Goal: Task Accomplishment & Management: Manage account settings

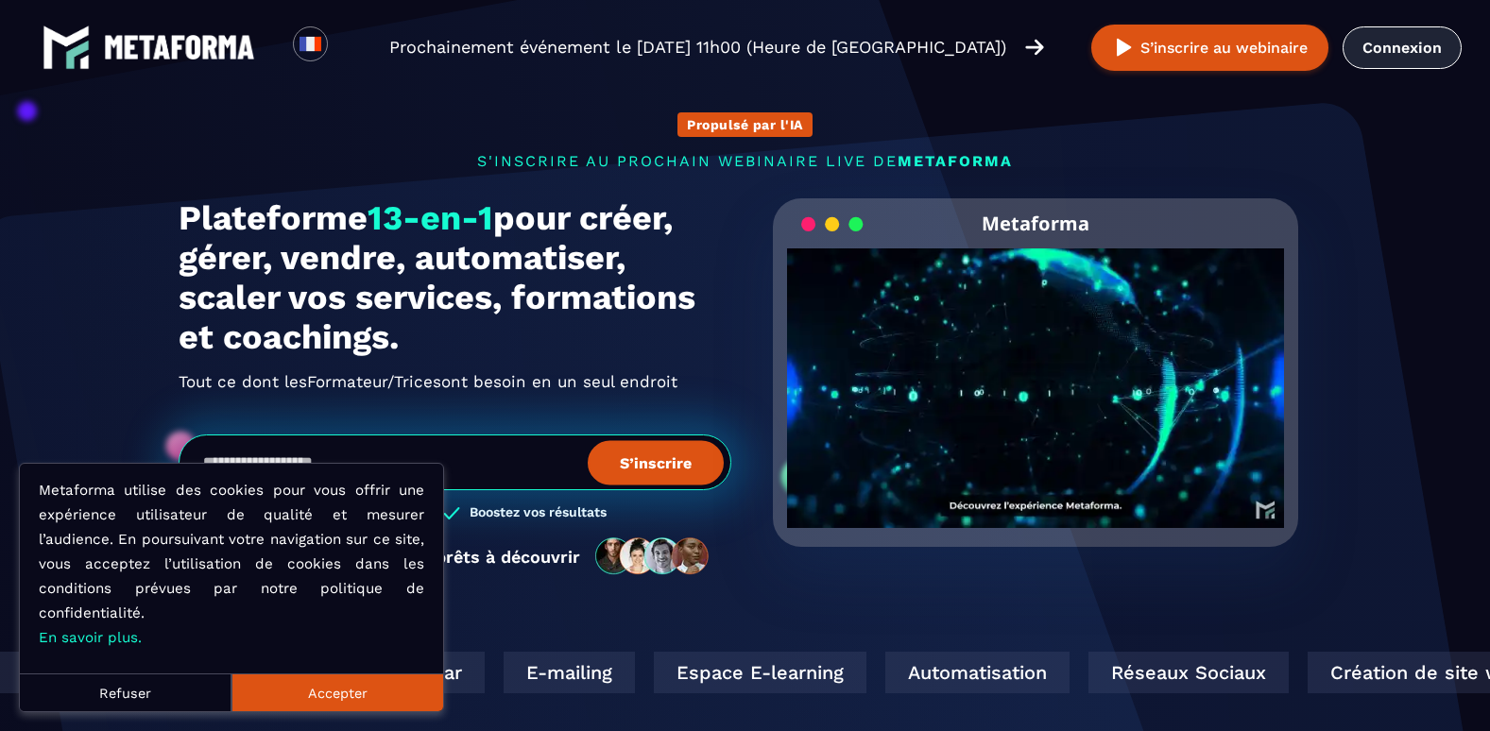
click at [1358, 55] on link "Connexion" at bounding box center [1402, 47] width 119 height 43
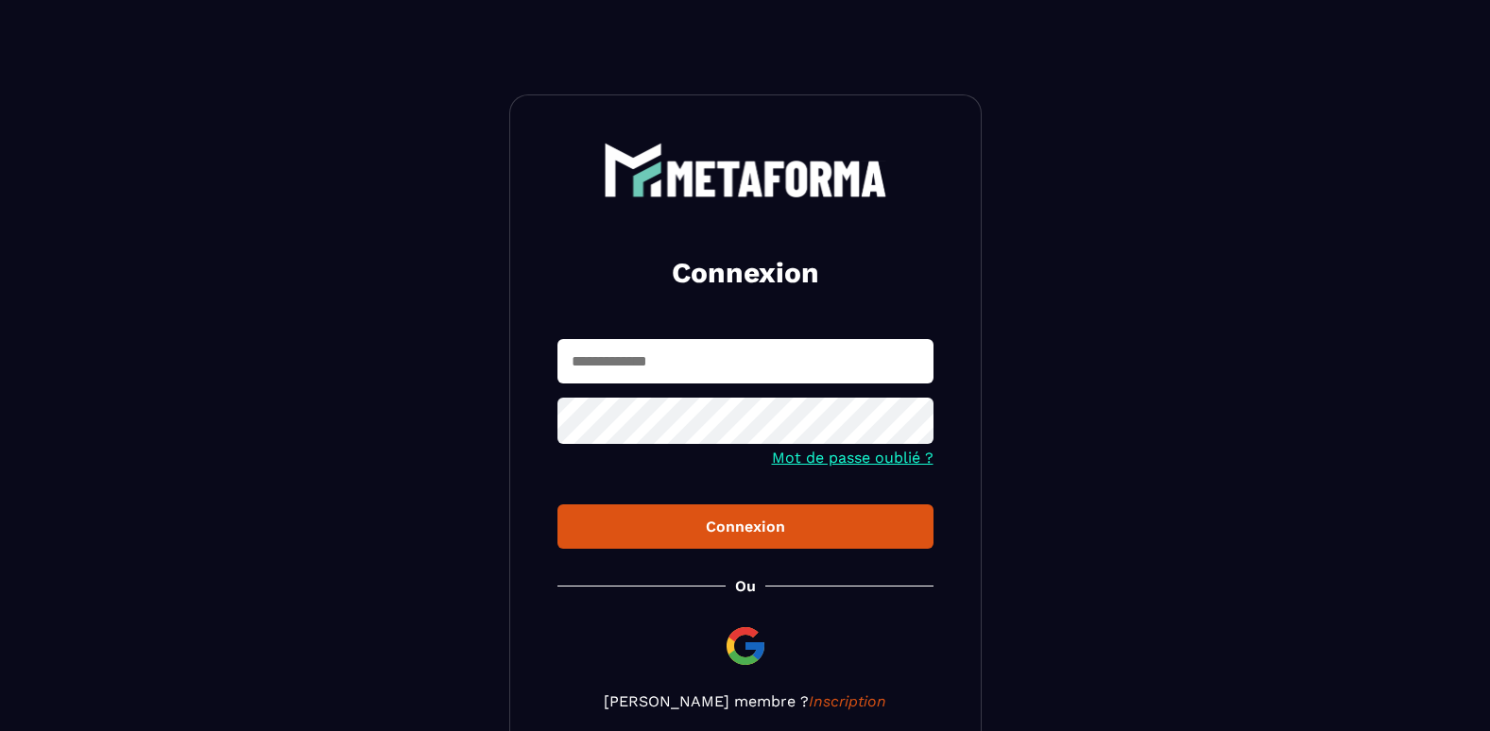
click at [833, 359] on input "text" at bounding box center [745, 361] width 376 height 44
type input "**********"
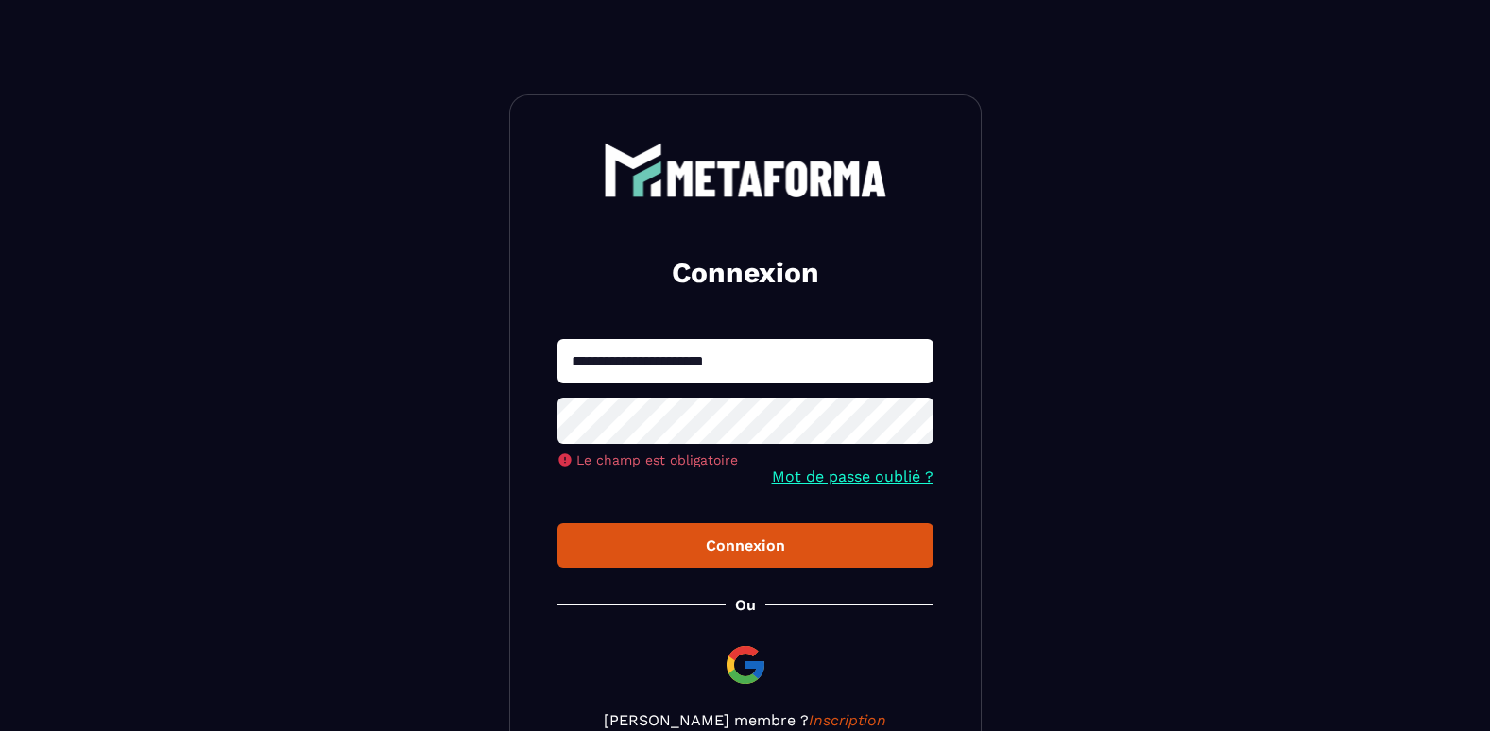
click at [864, 475] on link "Mot de passe oublié ?" at bounding box center [853, 477] width 162 height 18
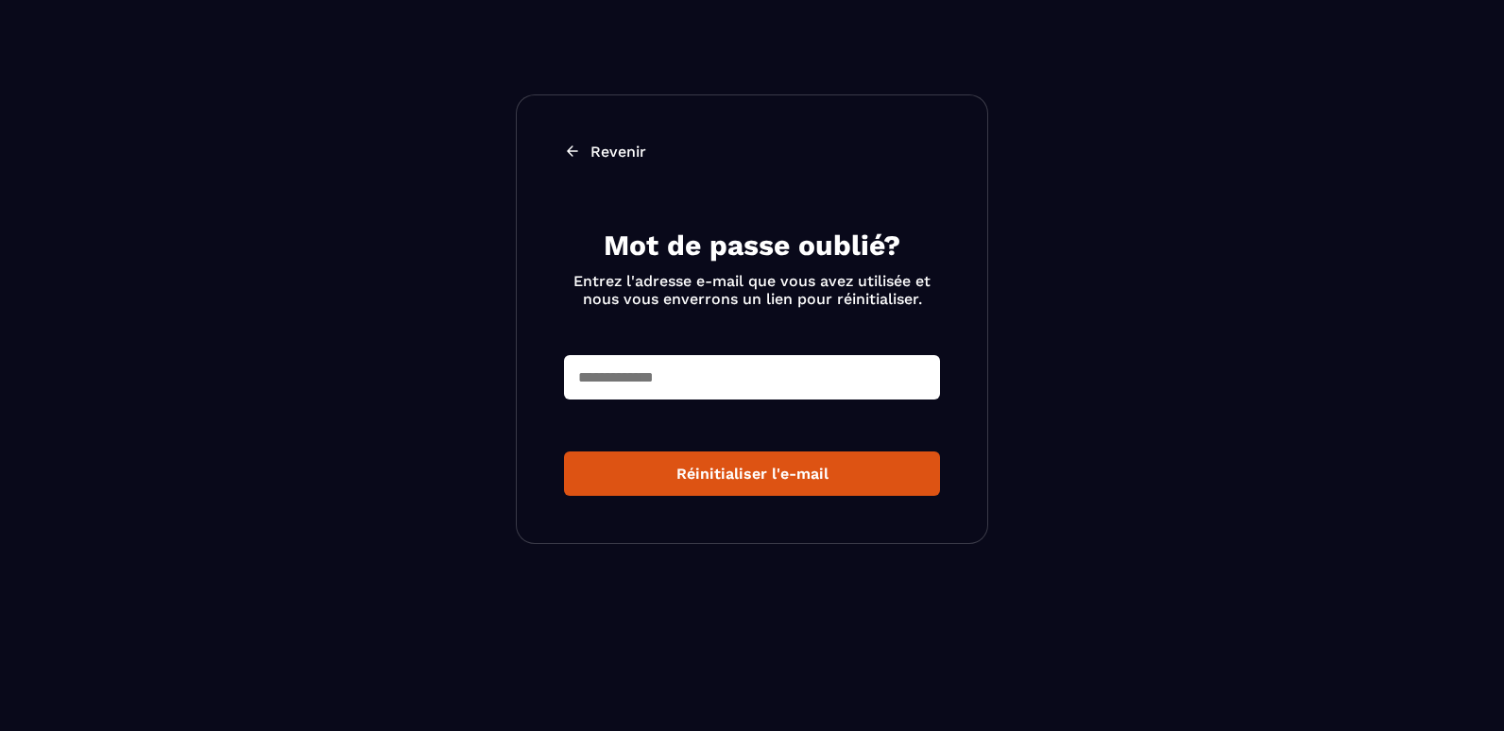
click at [796, 362] on input "text" at bounding box center [752, 377] width 376 height 44
type input "**********"
click at [731, 488] on button "Réinitialiser l'e-mail" at bounding box center [752, 474] width 376 height 44
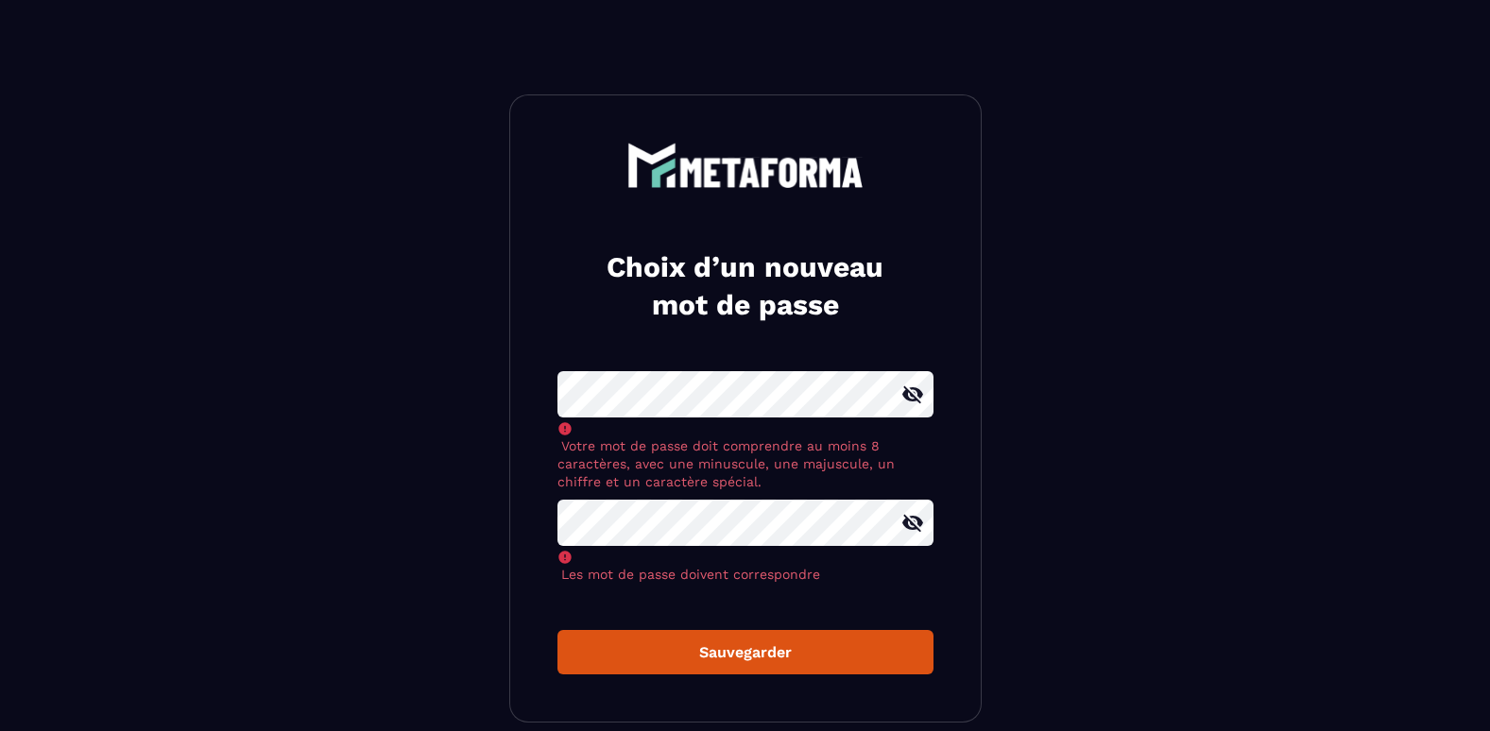
click at [907, 399] on icon at bounding box center [912, 394] width 21 height 17
click at [910, 524] on icon at bounding box center [912, 523] width 23 height 23
click at [718, 641] on div "Choix d’un nouveau mot de passe Votre mot de passe doit comprendre au moins 8 c…" at bounding box center [745, 408] width 472 height 628
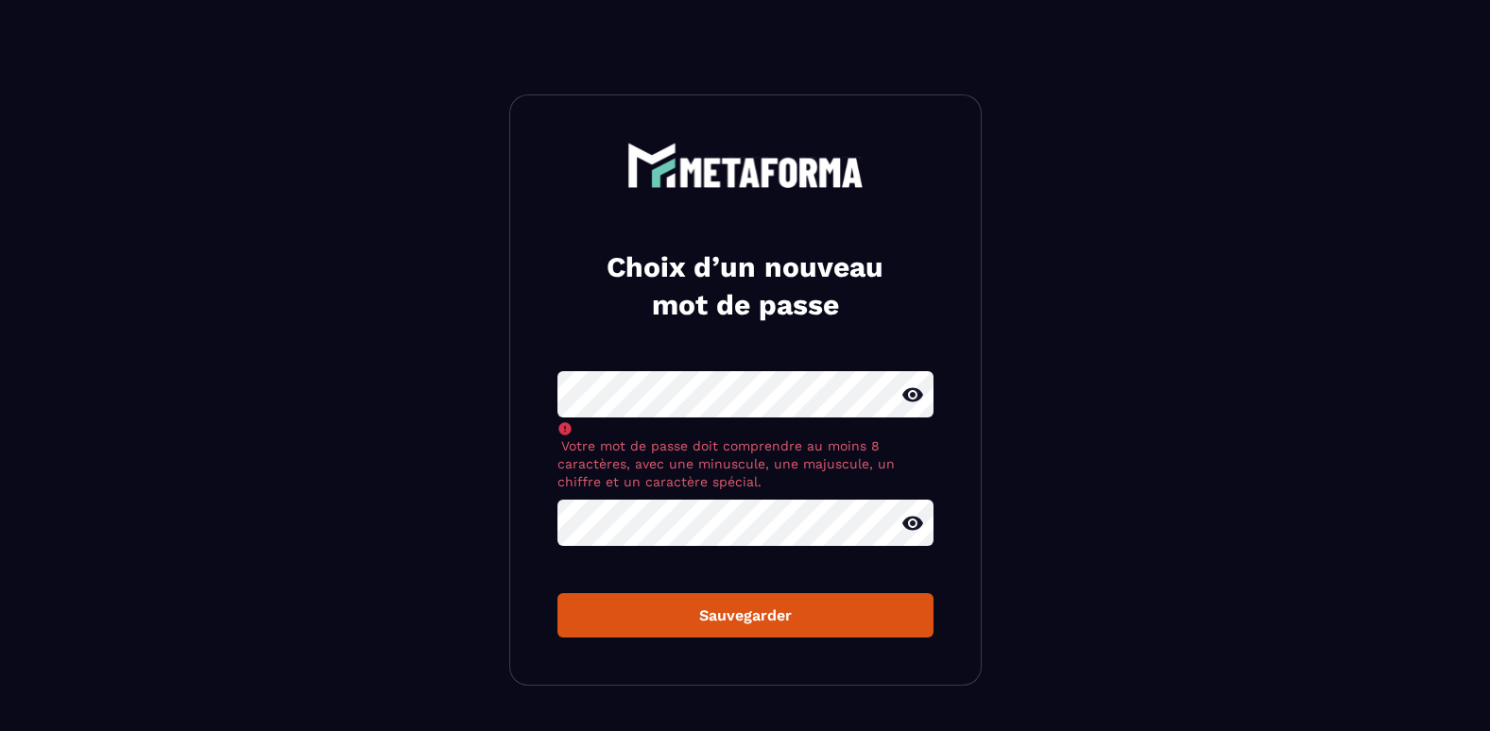
click at [711, 613] on div "Sauvegarder" at bounding box center [746, 616] width 346 height 18
click at [714, 619] on div "Sauvegarder" at bounding box center [746, 616] width 346 height 18
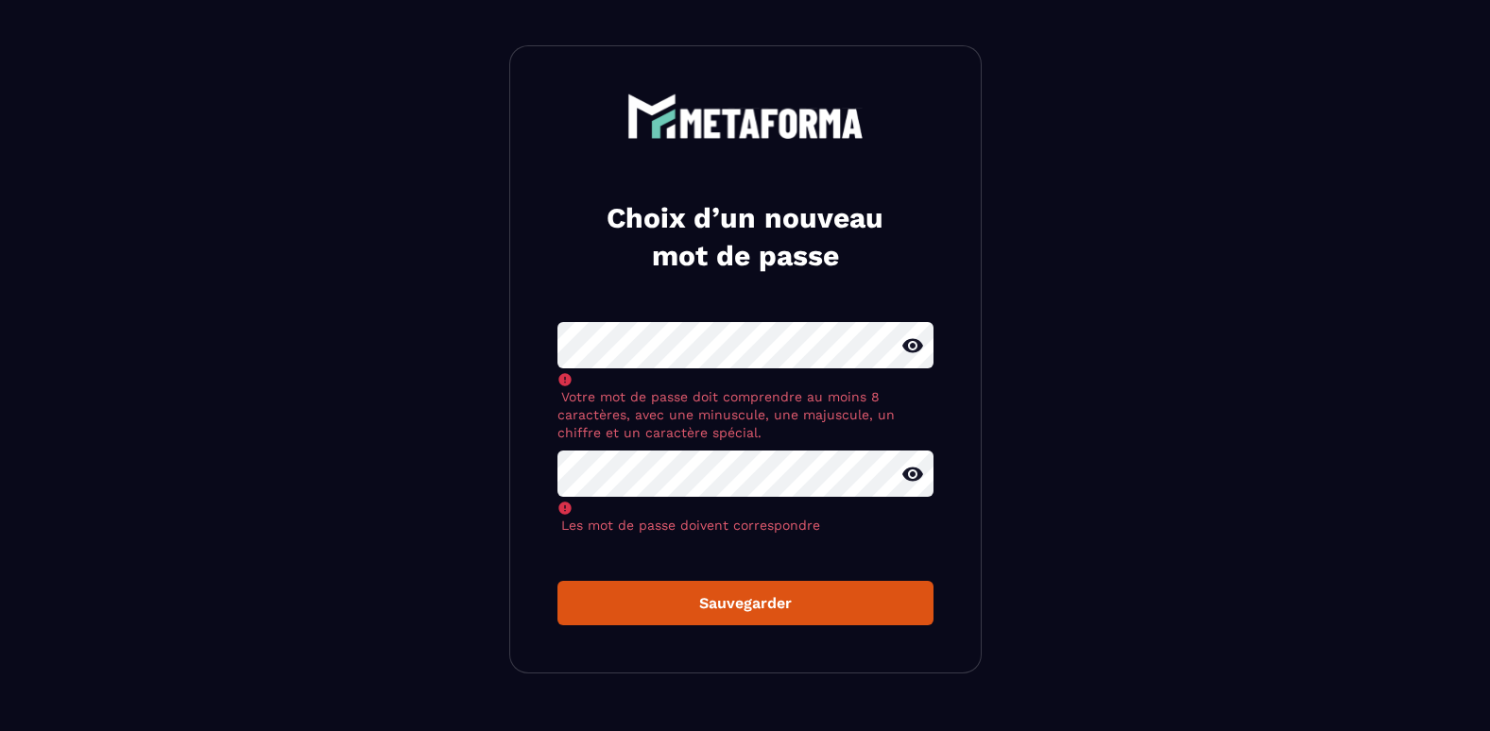
click at [722, 596] on div "Choix d’un nouveau mot de passe Votre mot de passe doit comprendre au moins 8 c…" at bounding box center [745, 359] width 472 height 628
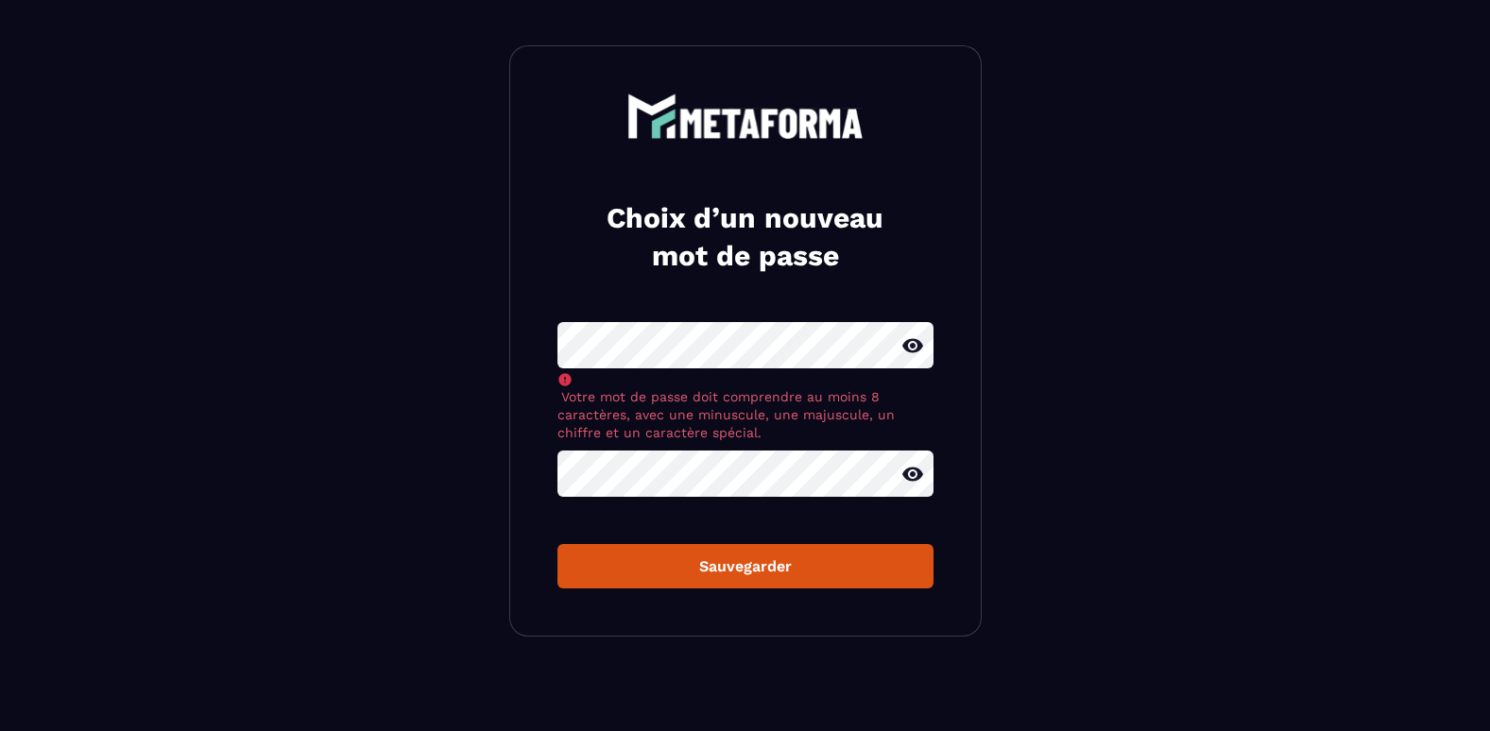
click at [714, 571] on div "Sauvegarder" at bounding box center [746, 566] width 346 height 18
click at [712, 569] on div "Sauvegarder" at bounding box center [746, 566] width 346 height 18
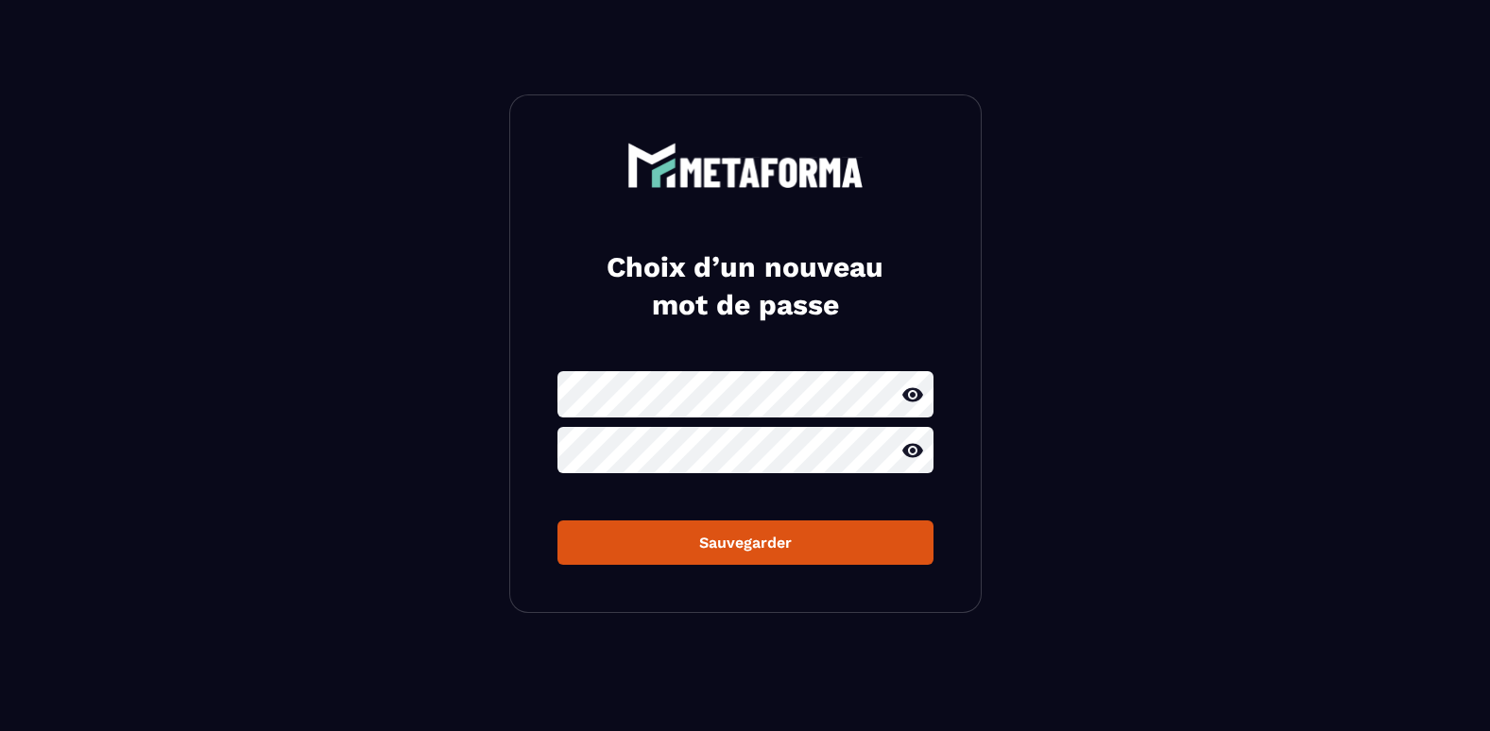
click at [737, 578] on div "Choix d’un nouveau mot de passe Sauvegarder" at bounding box center [745, 353] width 472 height 519
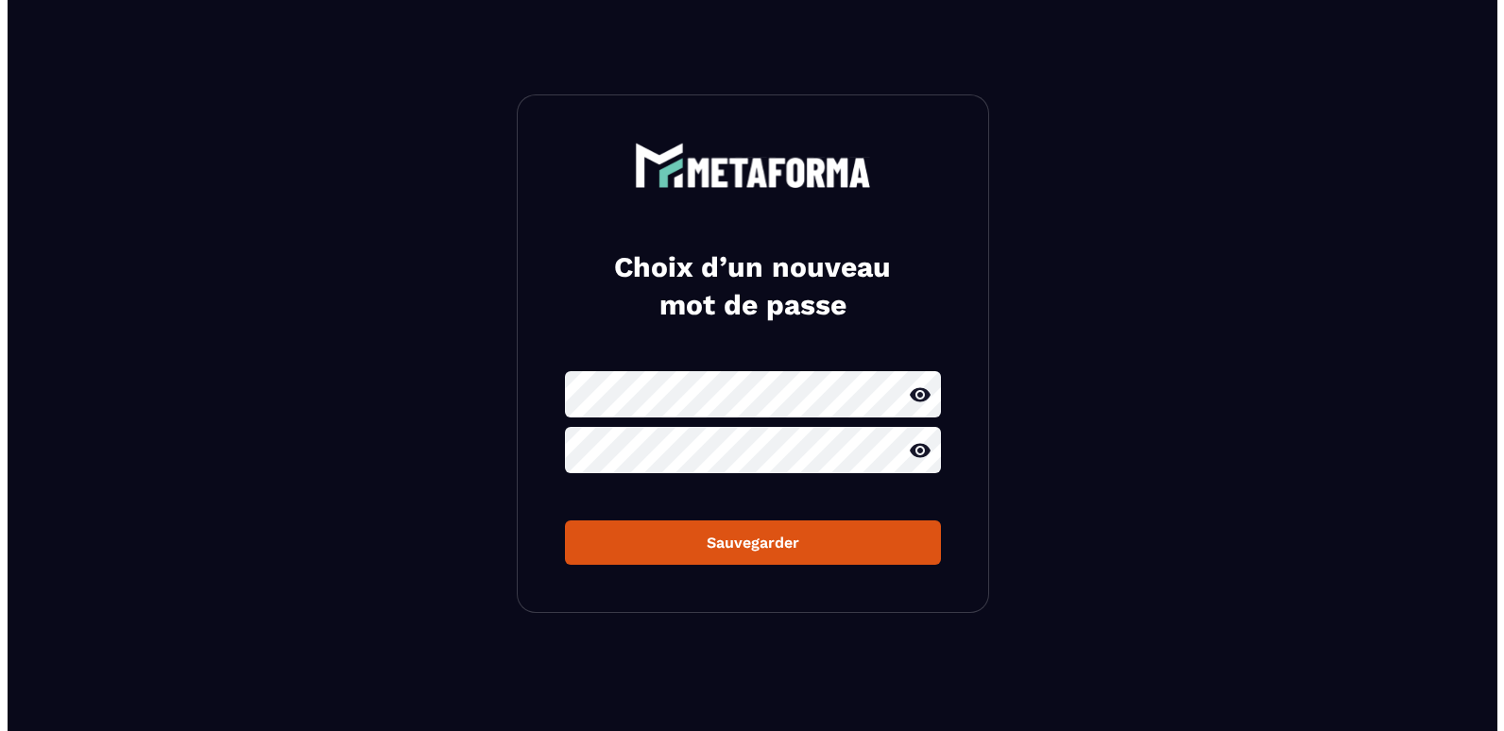
scroll to position [0, 0]
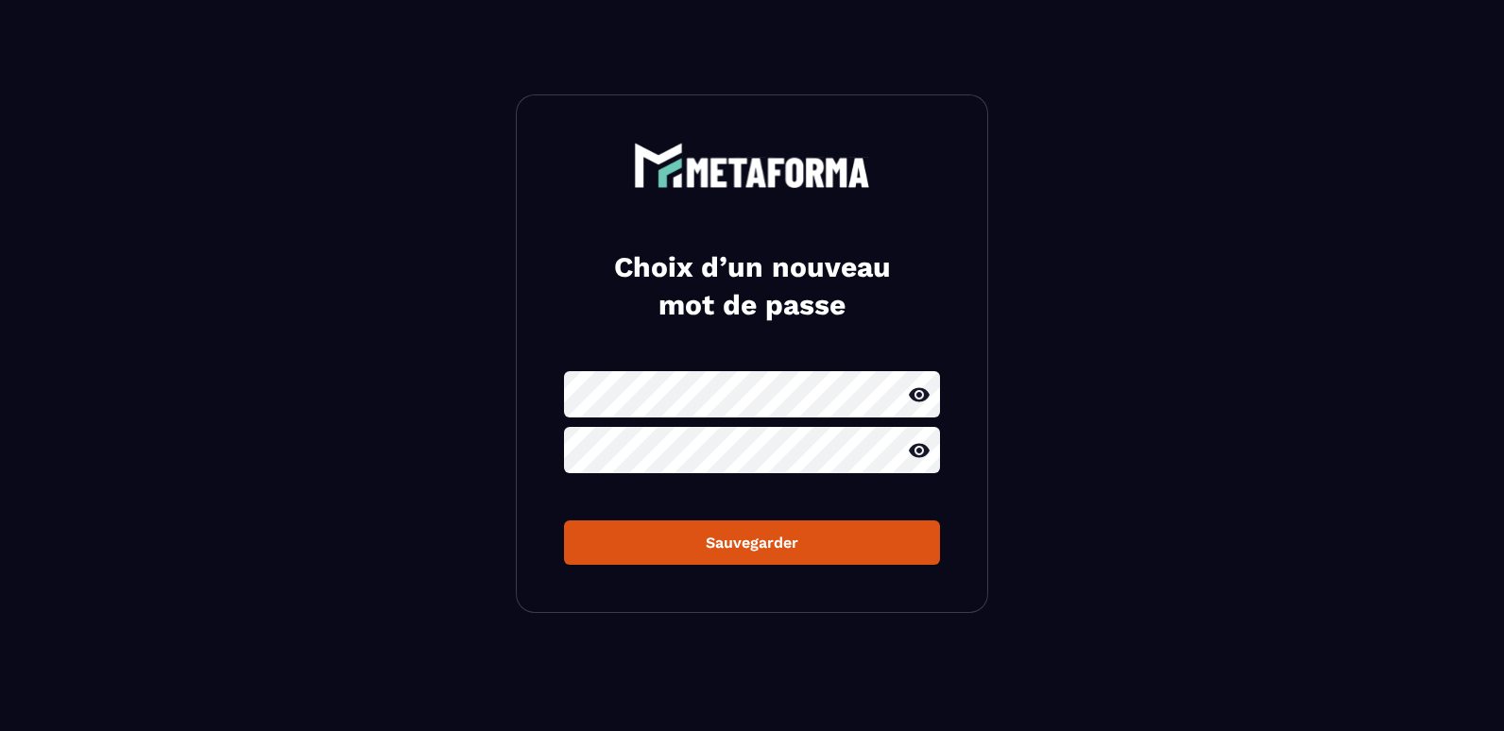
click at [726, 549] on div "Sauvegarder" at bounding box center [752, 543] width 346 height 18
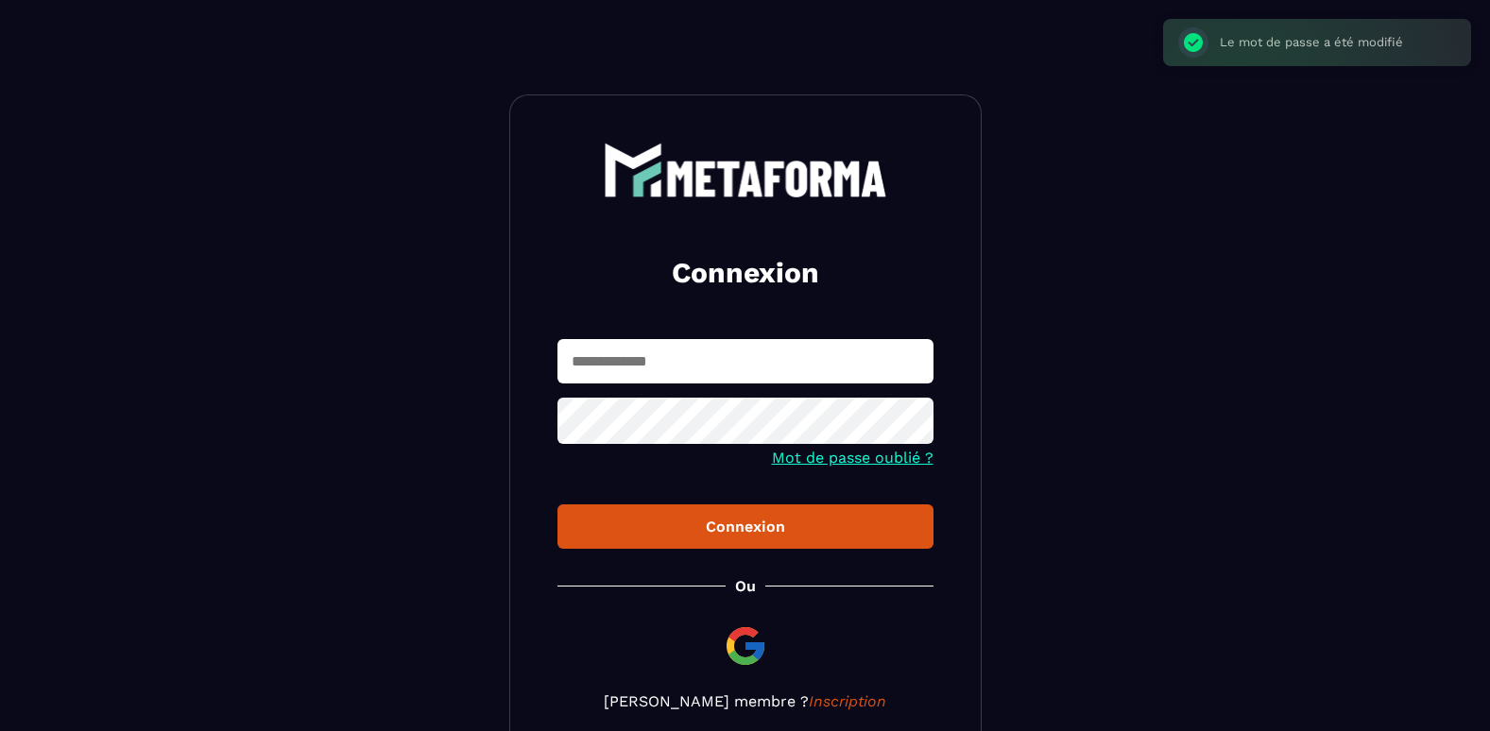
click at [761, 378] on input "text" at bounding box center [745, 361] width 376 height 44
type input "**********"
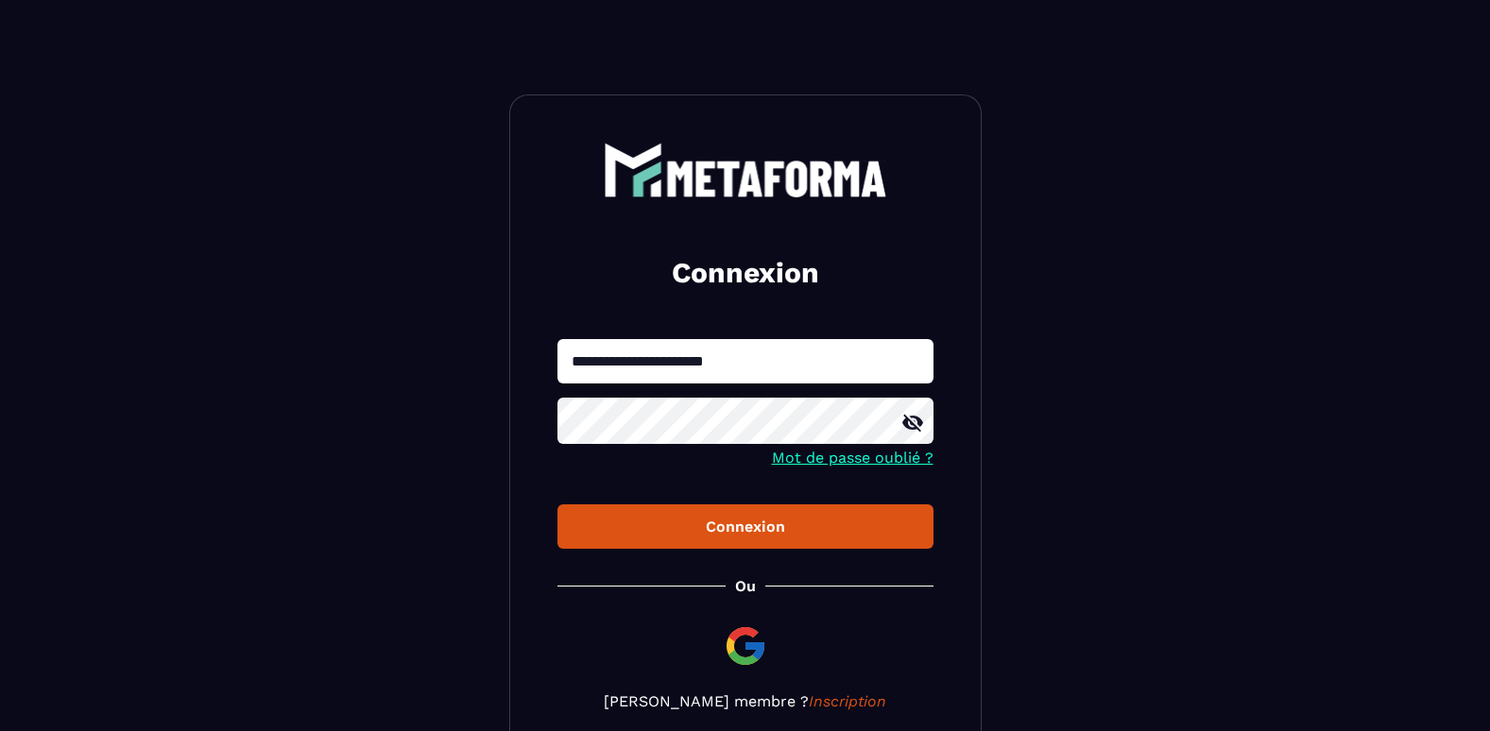
click at [557, 505] on button "Connexion" at bounding box center [745, 527] width 376 height 44
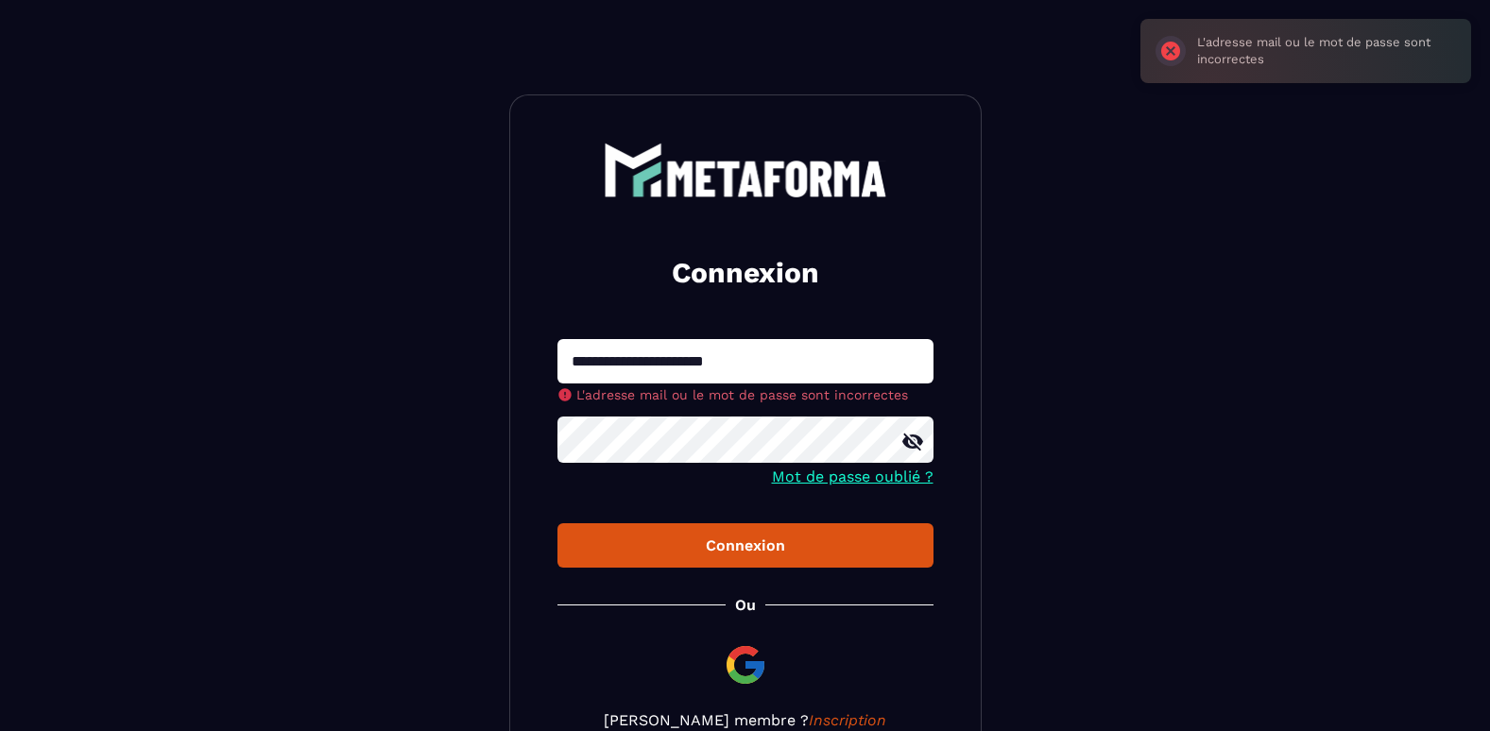
click at [914, 445] on div at bounding box center [745, 442] width 376 height 51
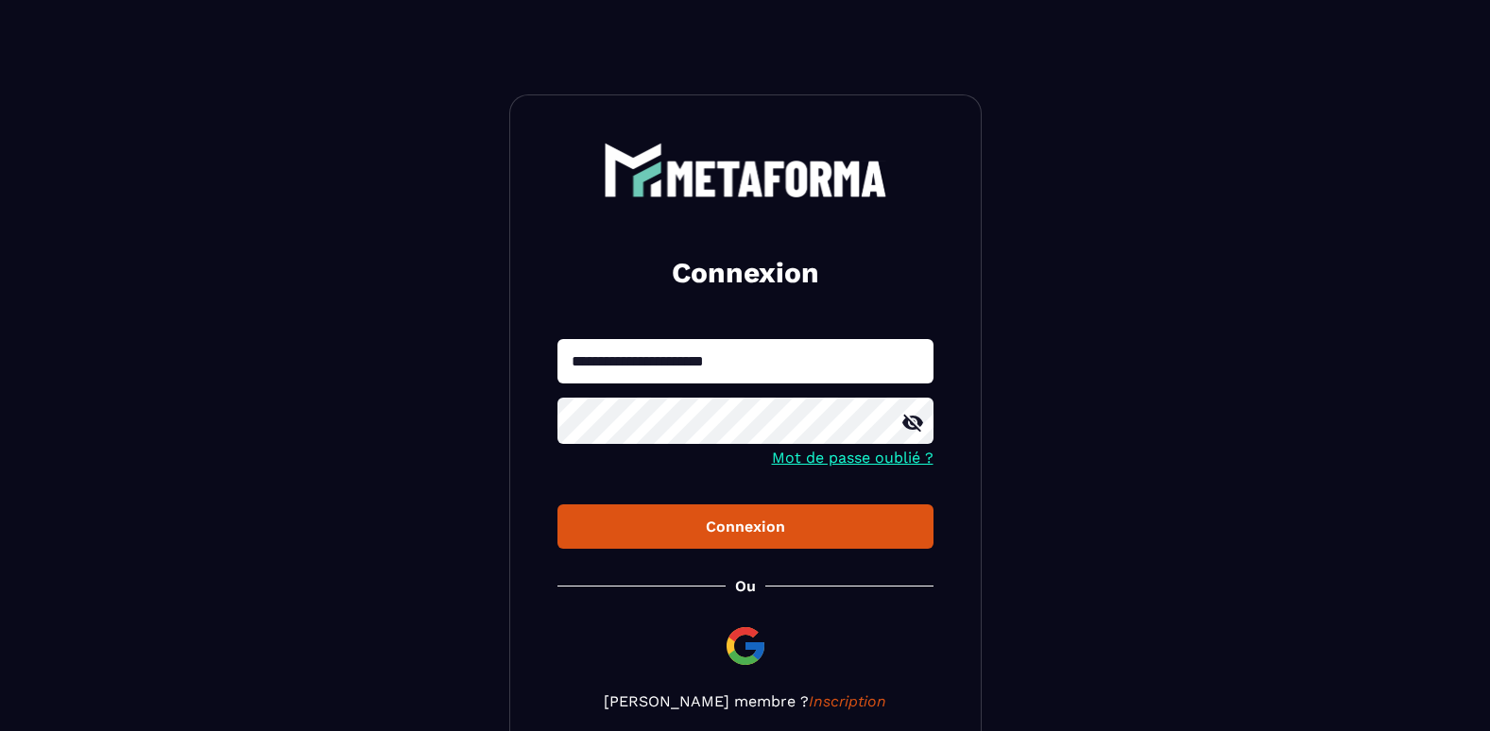
click at [913, 429] on icon at bounding box center [912, 423] width 23 height 23
click at [692, 524] on div "Connexion" at bounding box center [746, 527] width 346 height 18
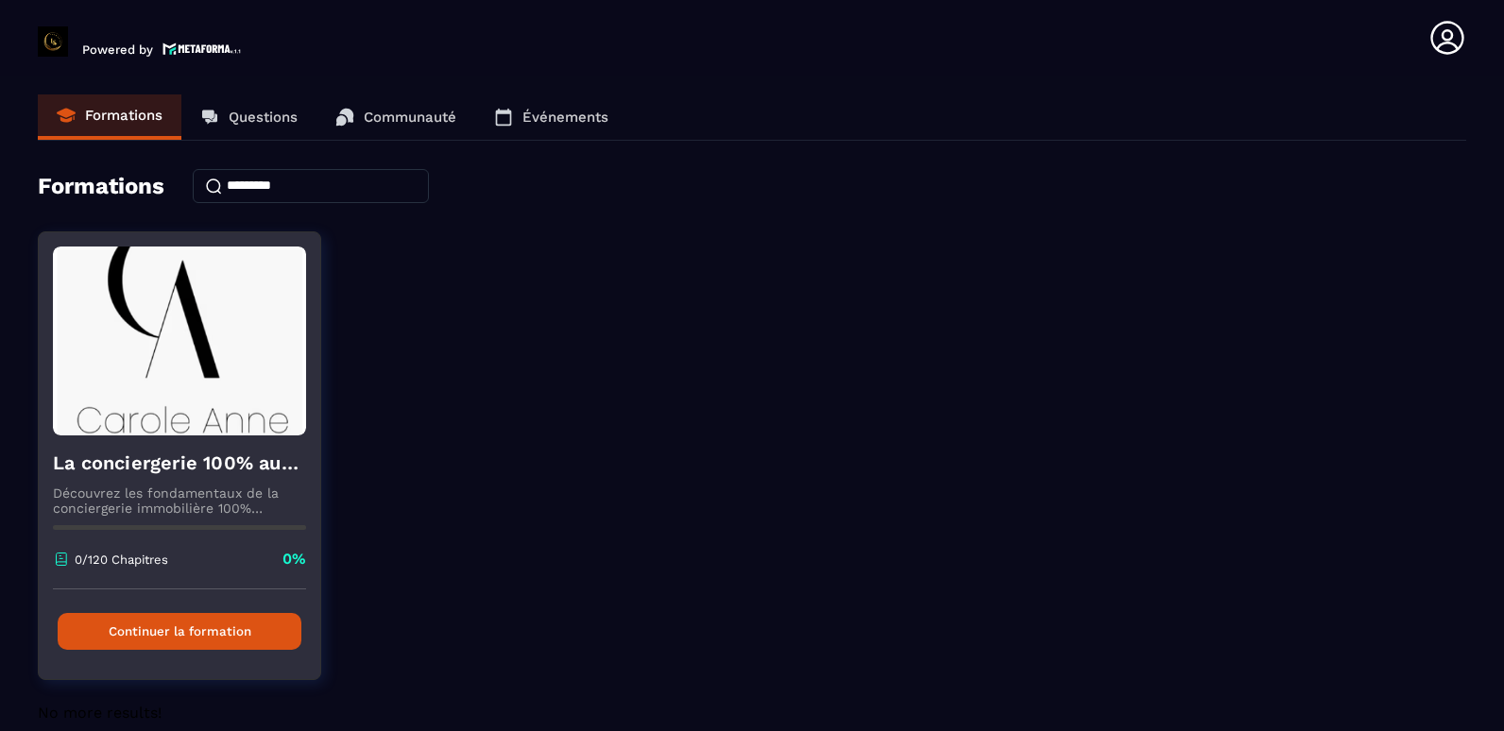
click at [284, 436] on div "La conciergerie 100% automatisée Découvrez les fondamentaux de la conciergerie …" at bounding box center [180, 513] width 282 height 154
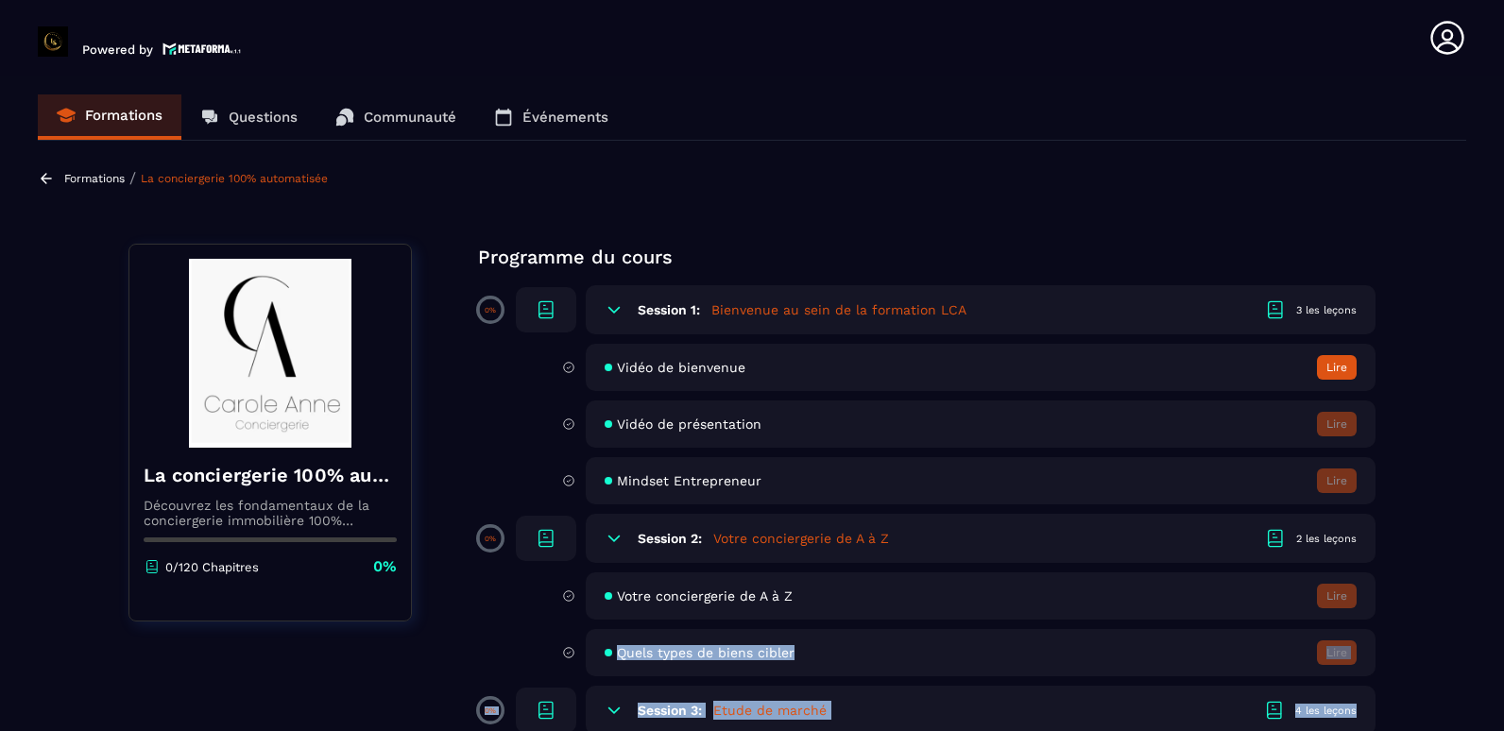
drag, startPoint x: 1489, startPoint y: 591, endPoint x: 1507, endPoint y: 745, distance: 155.0
click at [1503, 730] on html "Powered by [PERSON_NAME] [EMAIL_ADDRESS][DOMAIN_NAME] Formations Questions Comm…" at bounding box center [752, 365] width 1504 height 731
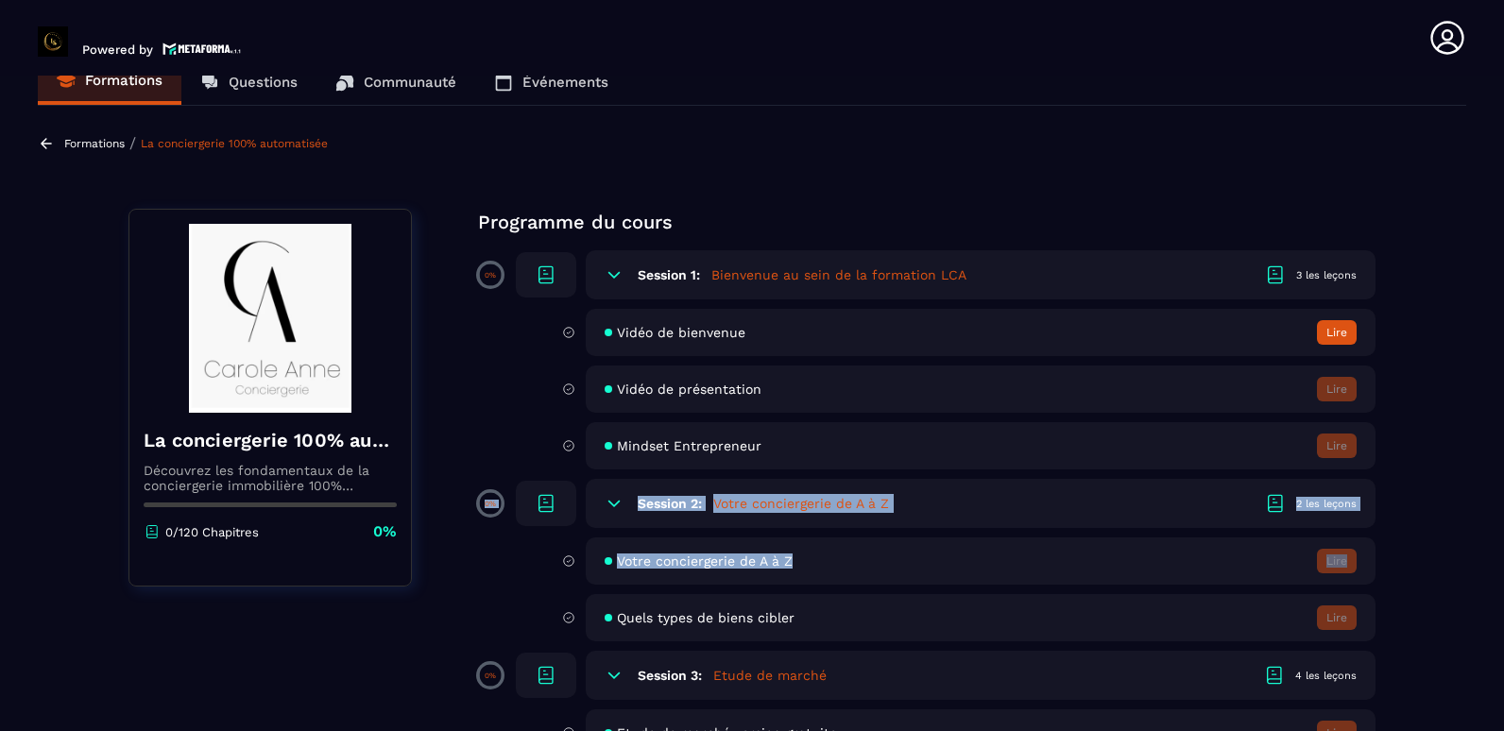
drag, startPoint x: 1507, startPoint y: 745, endPoint x: 1488, endPoint y: 554, distance: 192.7
click at [1488, 554] on section "Formations Questions Communauté Événements Formations / La conciergerie 100% au…" at bounding box center [752, 407] width 1504 height 663
drag, startPoint x: 1493, startPoint y: 452, endPoint x: 1498, endPoint y: 503, distance: 51.3
click at [1498, 503] on section "Formations Questions Communauté Événements Formations / La conciergerie 100% au…" at bounding box center [752, 407] width 1504 height 663
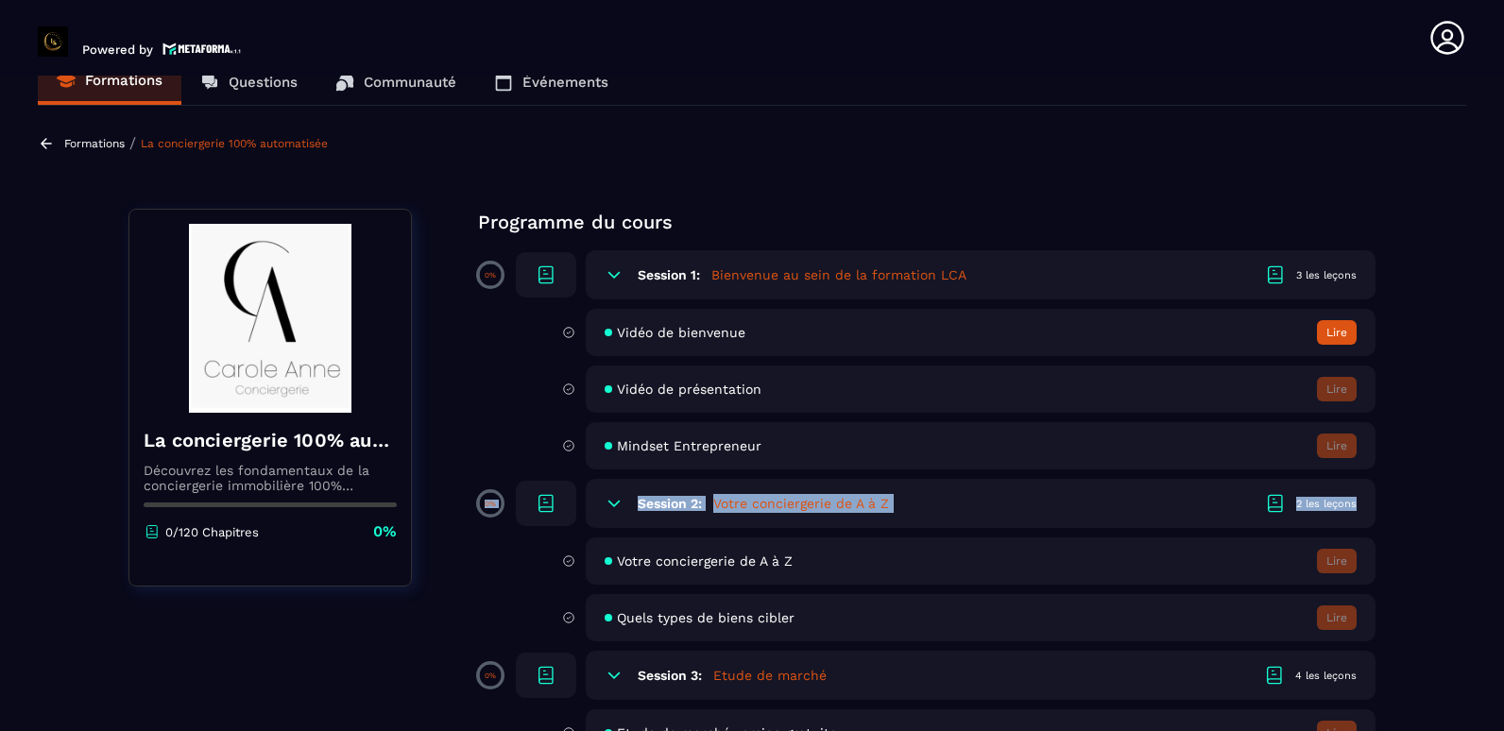
drag, startPoint x: 1498, startPoint y: 503, endPoint x: 1423, endPoint y: 531, distance: 80.7
click at [1423, 531] on section "Formations Questions Communauté Événements Formations / La conciergerie 100% au…" at bounding box center [752, 407] width 1504 height 663
drag, startPoint x: 1492, startPoint y: 457, endPoint x: 1498, endPoint y: 484, distance: 27.1
click at [1498, 484] on section "Formations Questions Communauté Événements Formations / La conciergerie 100% au…" at bounding box center [752, 407] width 1504 height 663
drag, startPoint x: 1498, startPoint y: 484, endPoint x: 1495, endPoint y: 510, distance: 26.6
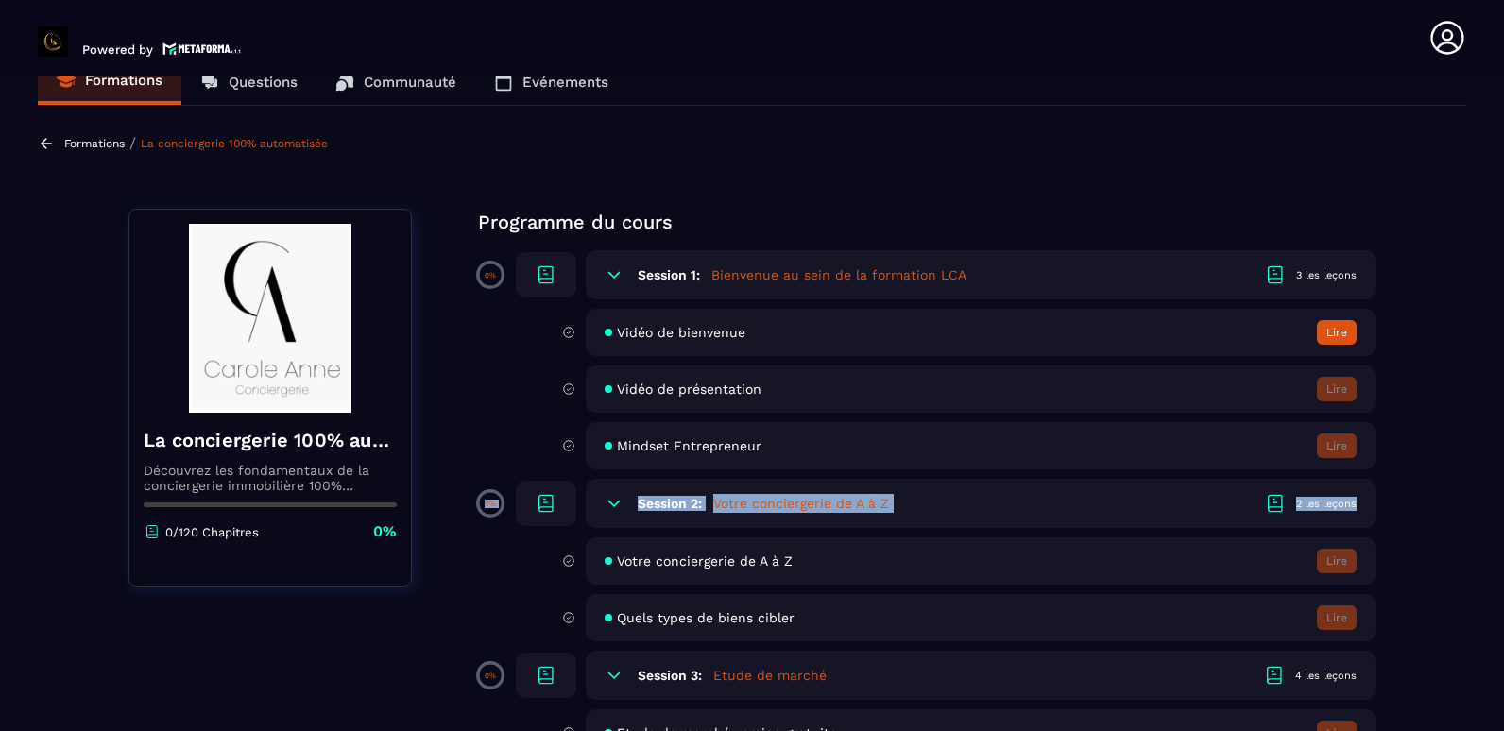
click at [1495, 510] on section "Formations Questions Communauté Événements Formations / La conciergerie 100% au…" at bounding box center [752, 407] width 1504 height 663
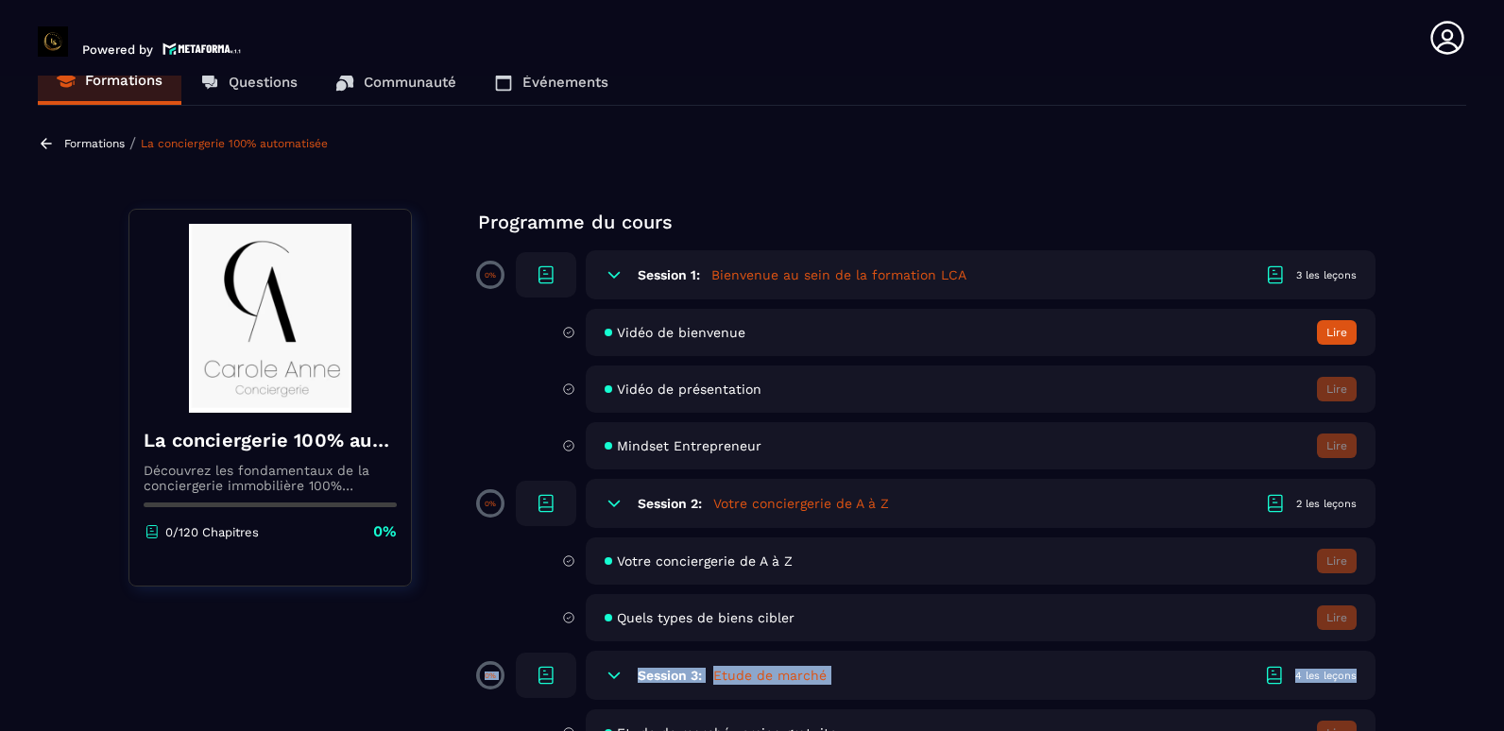
drag, startPoint x: 1458, startPoint y: 604, endPoint x: 1468, endPoint y: 684, distance: 81.0
click at [1468, 684] on section "Formations Questions Communauté Événements Formations / La conciergerie 100% au…" at bounding box center [752, 407] width 1504 height 663
drag, startPoint x: 1468, startPoint y: 684, endPoint x: 1404, endPoint y: 592, distance: 111.9
click at [1404, 592] on section "Formations Questions Communauté Événements Formations / La conciergerie 100% au…" at bounding box center [752, 407] width 1504 height 663
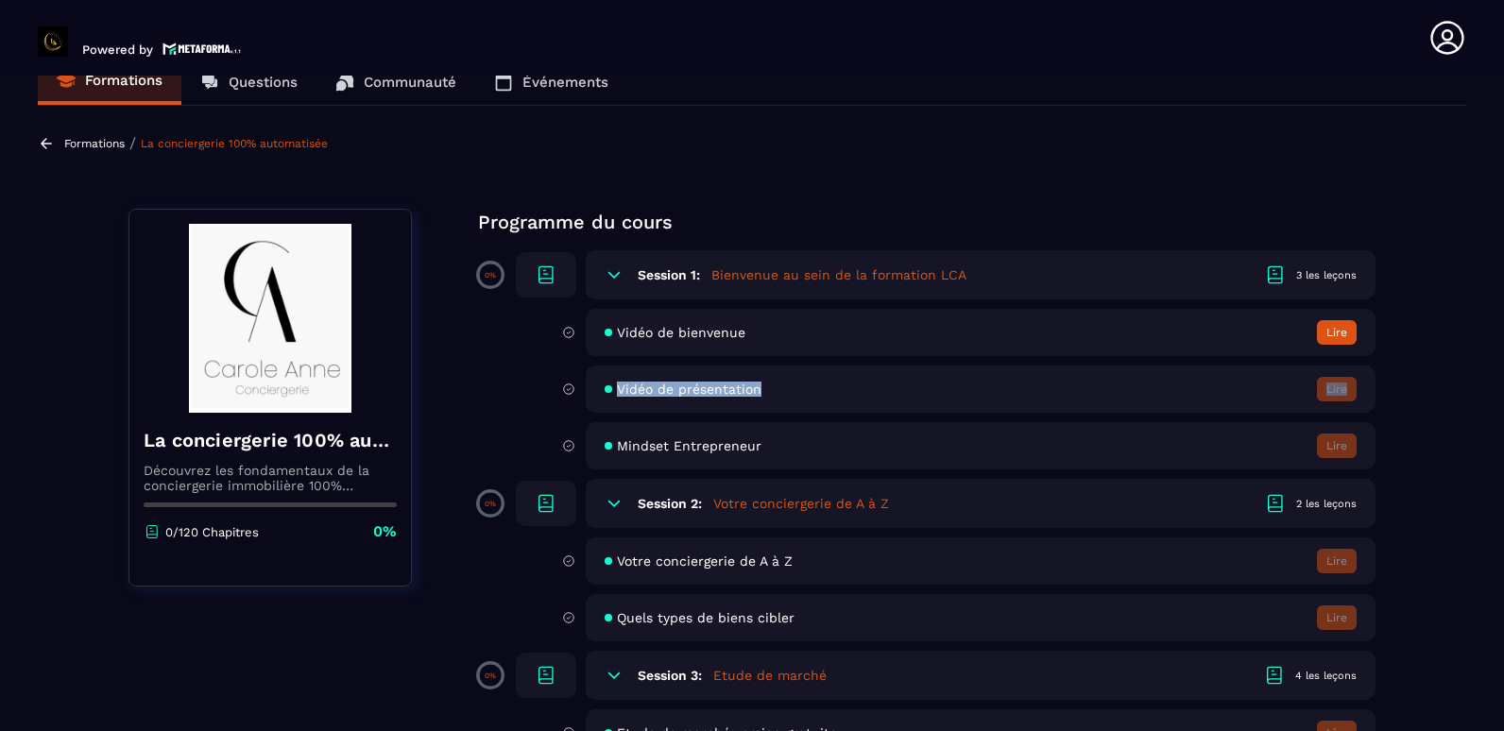
drag, startPoint x: 1503, startPoint y: 304, endPoint x: 1503, endPoint y: 419, distance: 115.3
click at [1503, 419] on html "Powered by [PERSON_NAME] [EMAIL_ADDRESS][DOMAIN_NAME] Formations Questions Comm…" at bounding box center [752, 365] width 1504 height 731
drag, startPoint x: 1503, startPoint y: 419, endPoint x: 1438, endPoint y: 443, distance: 69.3
click at [1438, 443] on section "Formations Questions Communauté Événements Formations / La conciergerie 100% au…" at bounding box center [752, 407] width 1504 height 663
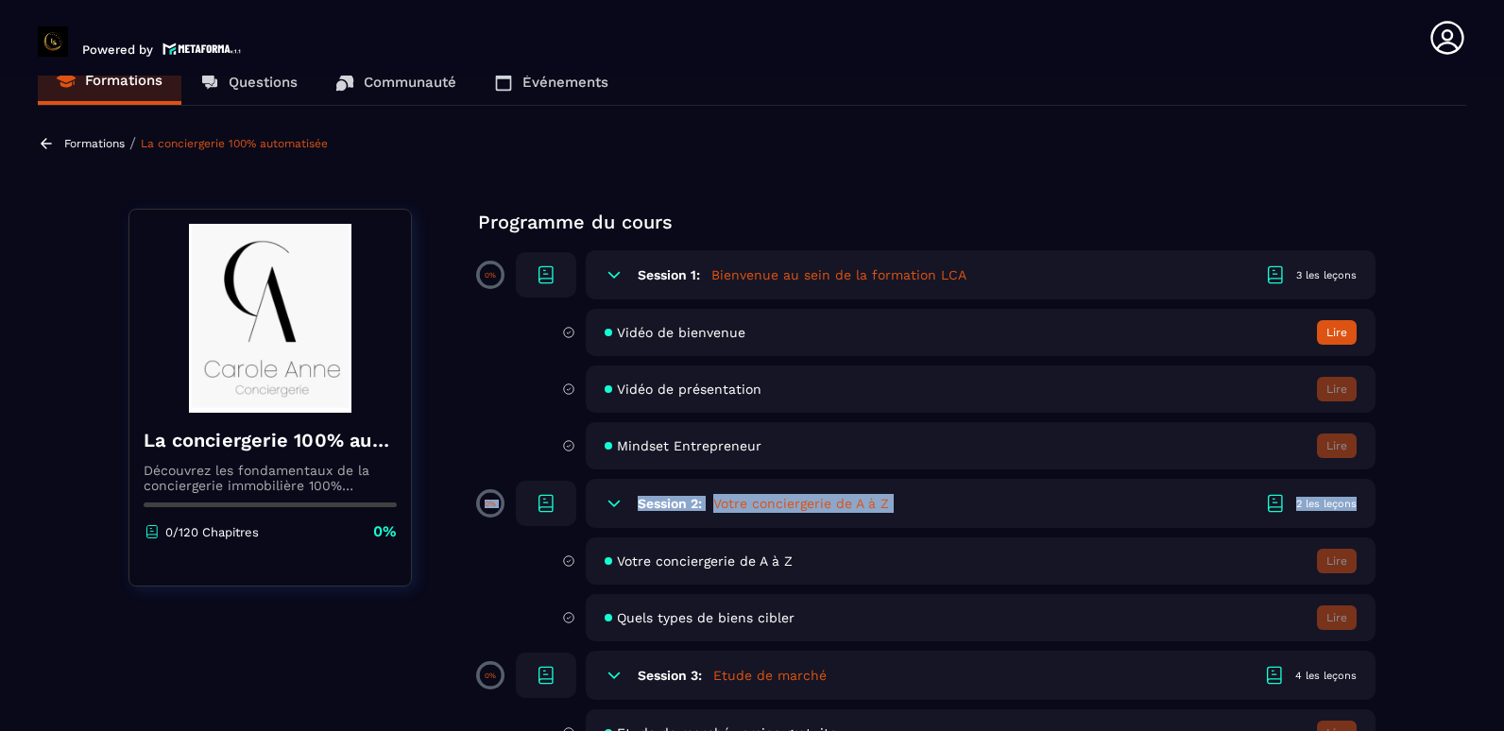
drag, startPoint x: 1498, startPoint y: 436, endPoint x: 1503, endPoint y: 500, distance: 63.5
click at [1503, 500] on html "Powered by [PERSON_NAME] [EMAIL_ADDRESS][DOMAIN_NAME] Formations Questions Comm…" at bounding box center [752, 365] width 1504 height 731
click at [1476, 465] on section "Formations Questions Communauté Événements Formations / La conciergerie 100% au…" at bounding box center [752, 407] width 1504 height 663
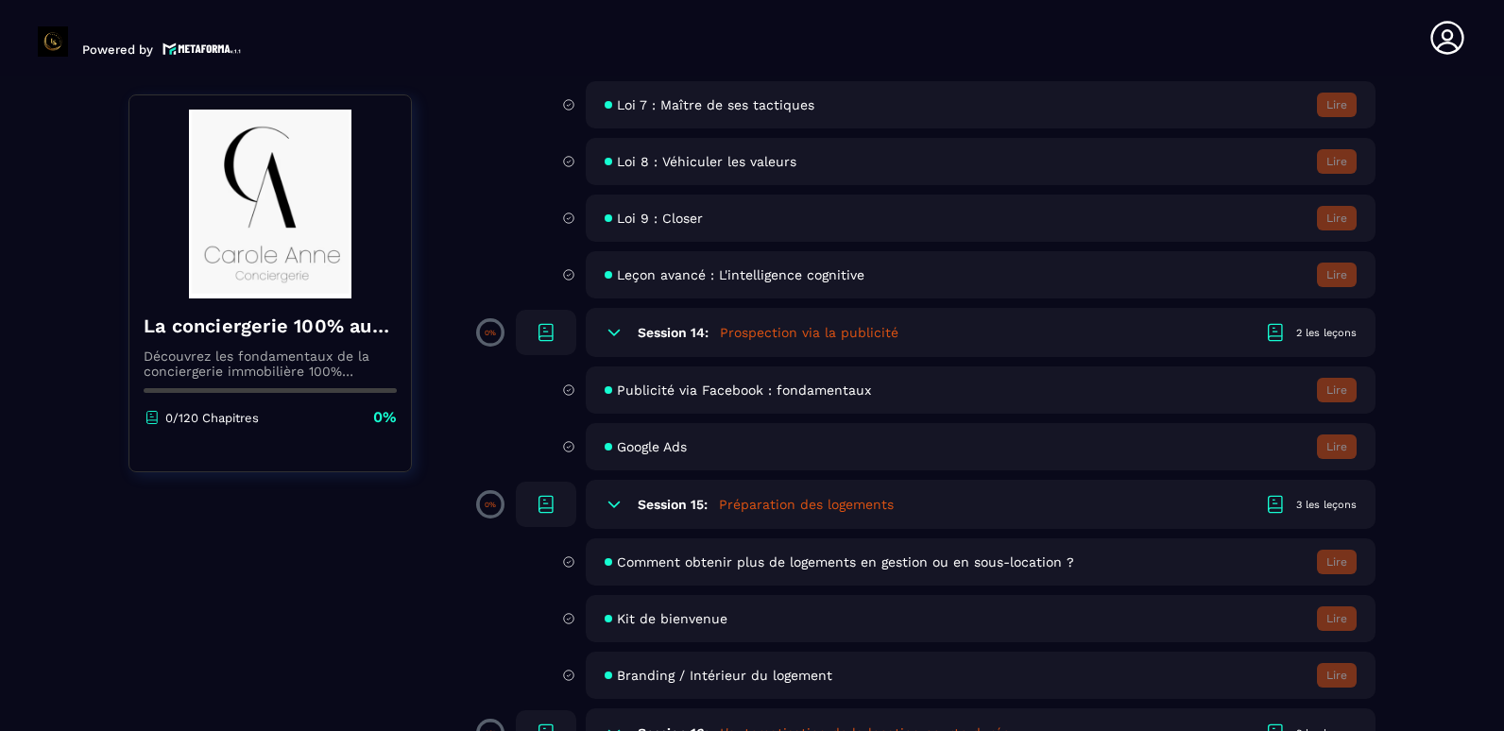
scroll to position [3021, 0]
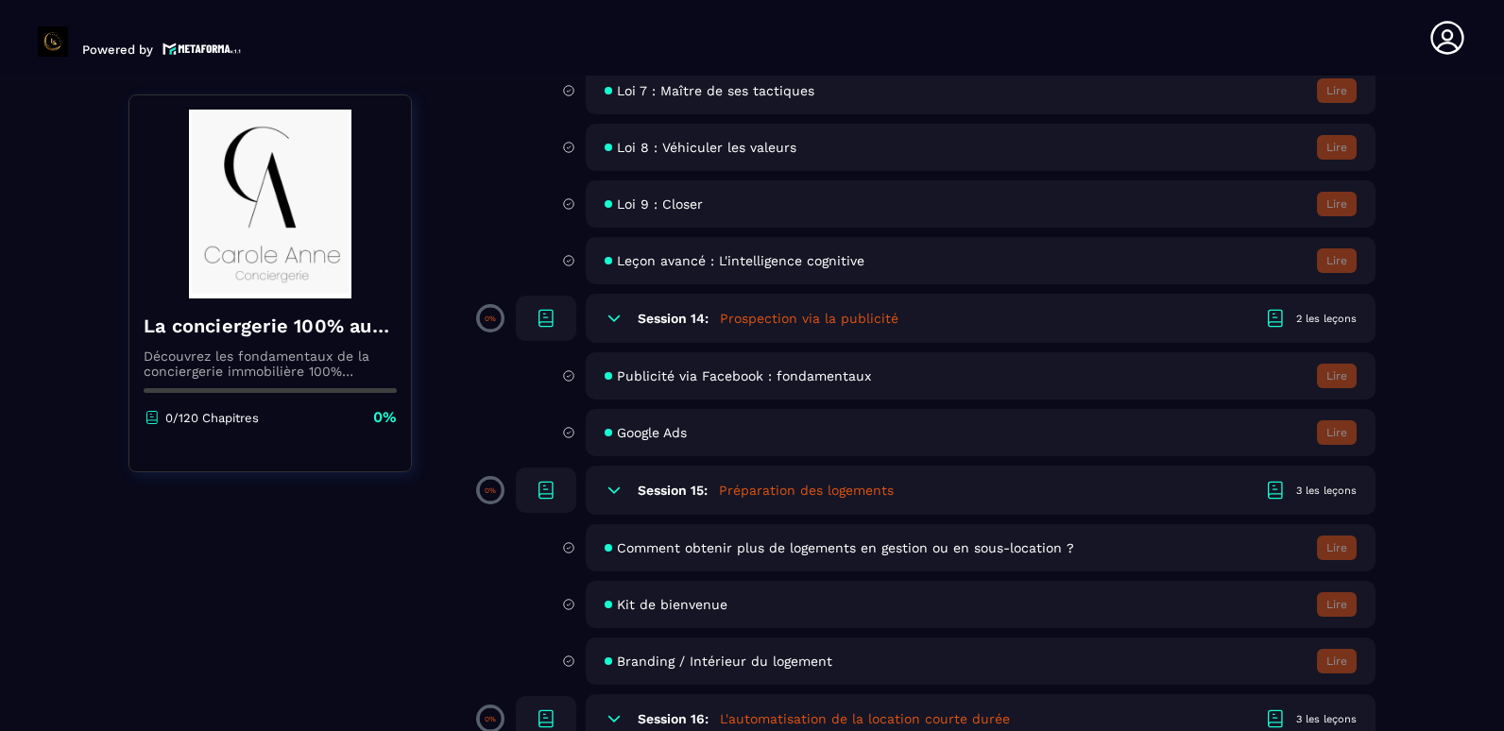
click at [1443, 42] on icon at bounding box center [1448, 38] width 38 height 38
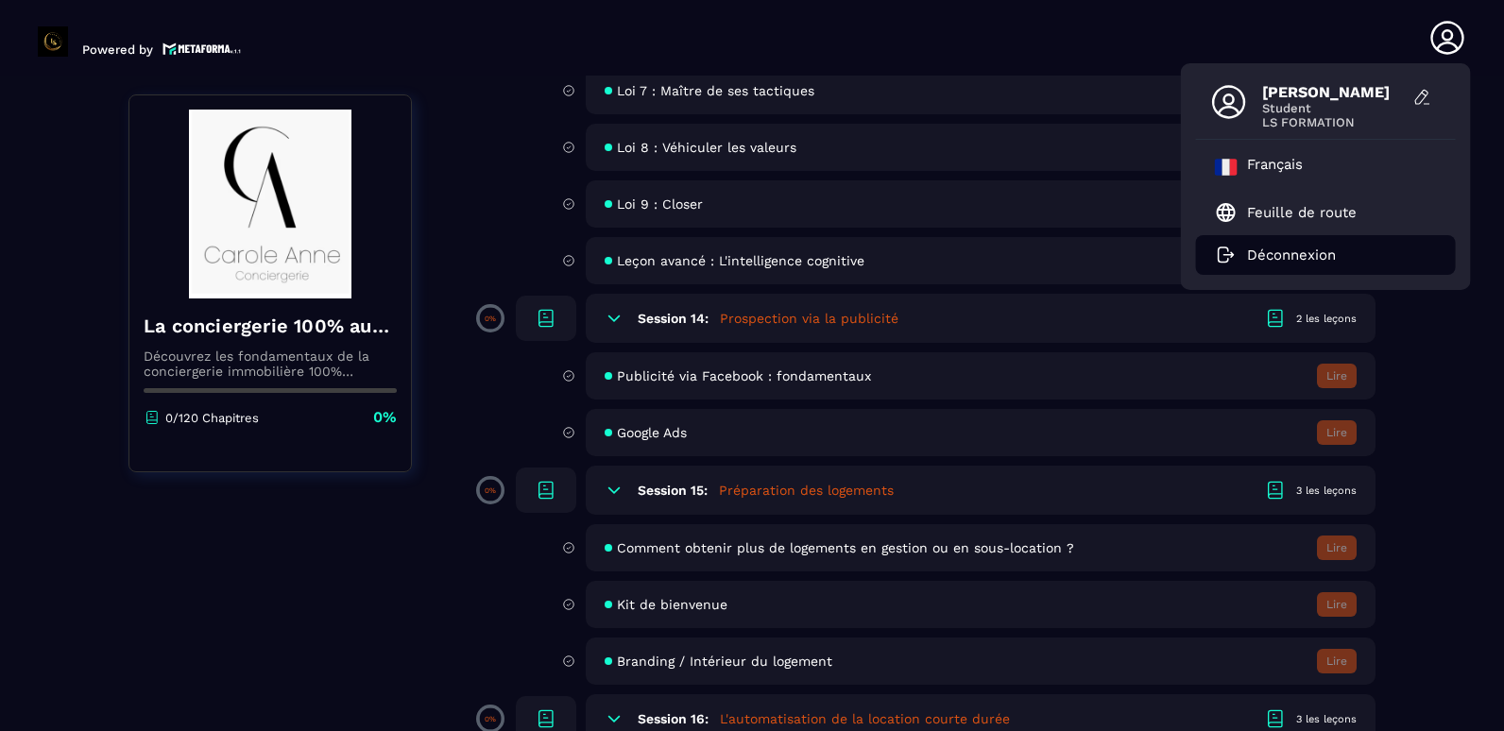
click at [1297, 252] on p "Déconnexion" at bounding box center [1291, 255] width 89 height 17
